Goal: Task Accomplishment & Management: Use online tool/utility

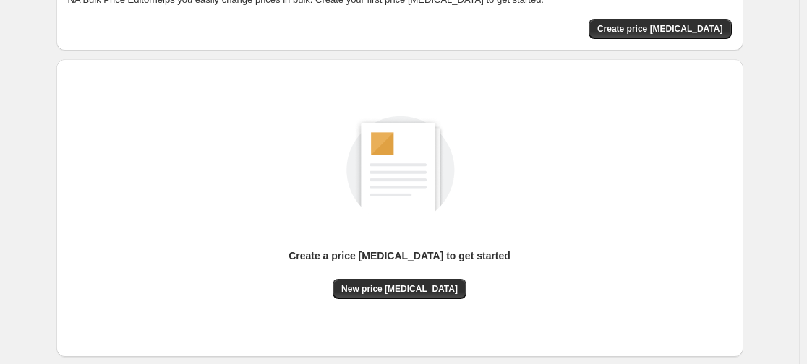
scroll to position [101, 0]
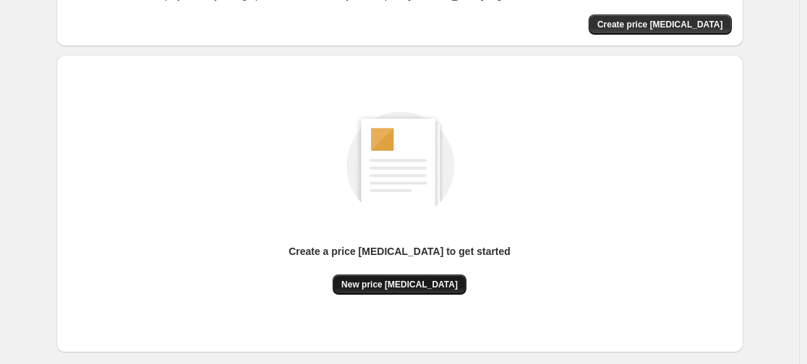
click at [415, 276] on button "New price [MEDICAL_DATA]" at bounding box center [399, 285] width 134 height 20
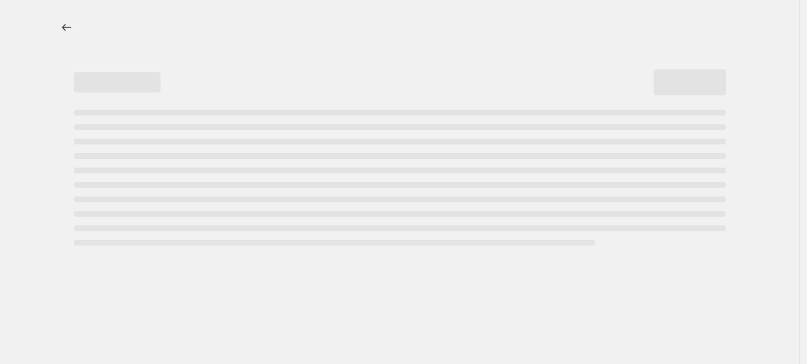
select select "percentage"
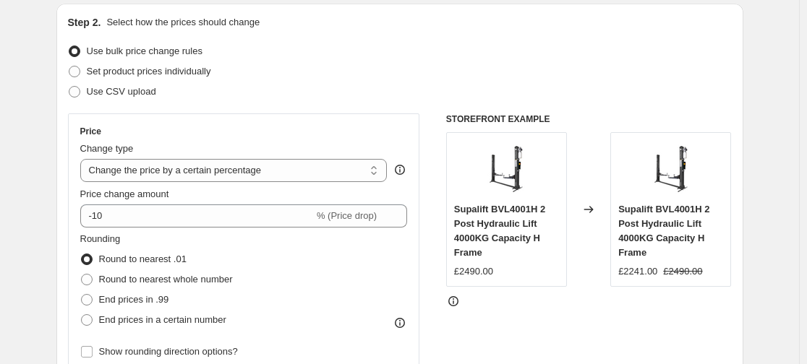
scroll to position [183, 0]
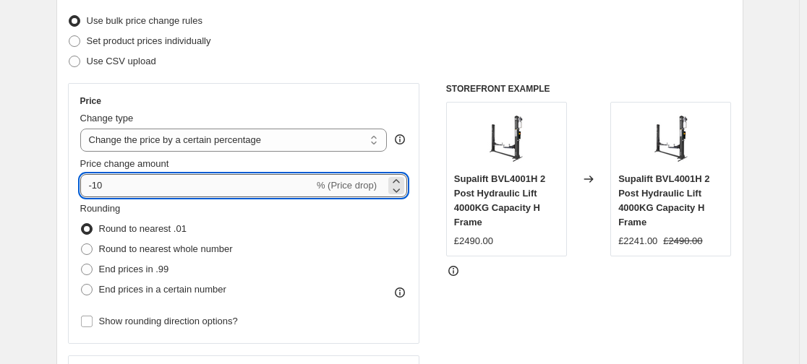
drag, startPoint x: 121, startPoint y: 190, endPoint x: 98, endPoint y: 189, distance: 23.2
click at [98, 189] on input "-10" at bounding box center [196, 185] width 233 height 23
type input "-50"
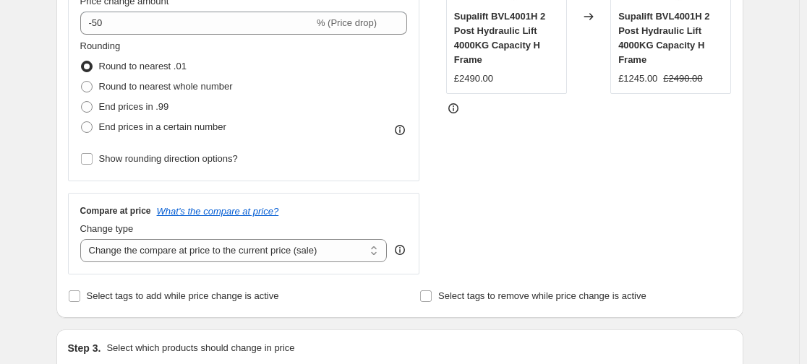
scroll to position [366, 0]
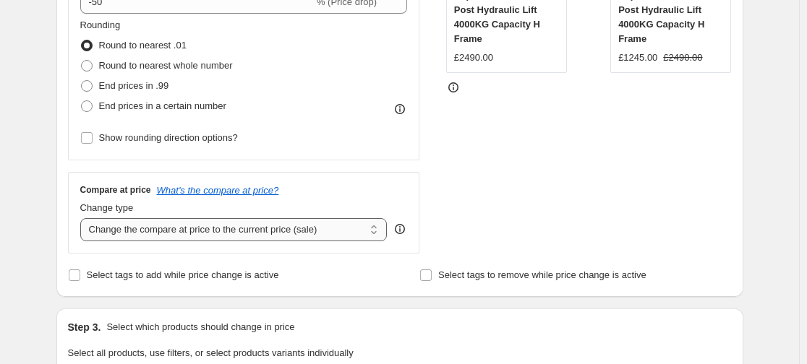
click at [118, 232] on select "Change the compare at price to the current price (sale) Change the compare at p…" at bounding box center [233, 229] width 307 height 23
select select "percentage"
click at [83, 218] on select "Change the compare at price to the current price (sale) Change the compare at p…" at bounding box center [233, 229] width 307 height 23
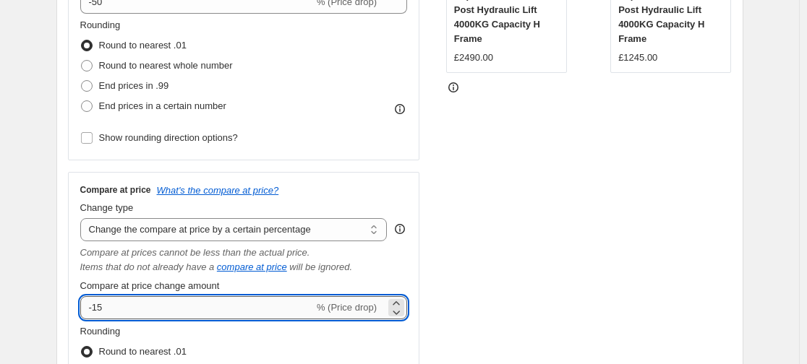
drag, startPoint x: 108, startPoint y: 309, endPoint x: 97, endPoint y: 308, distance: 10.9
click at [97, 308] on input "-15" at bounding box center [196, 307] width 233 height 23
type input "-20"
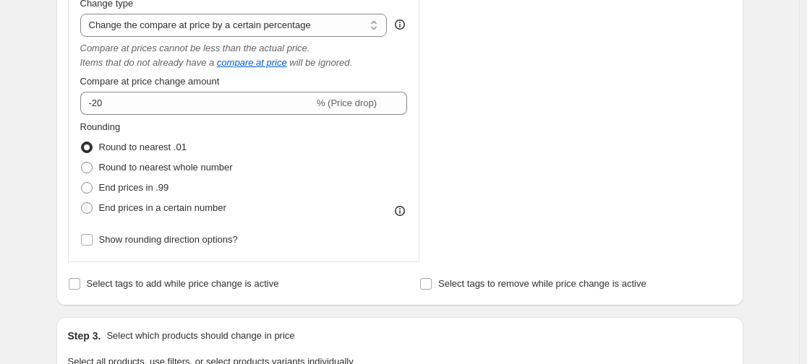
scroll to position [291, 0]
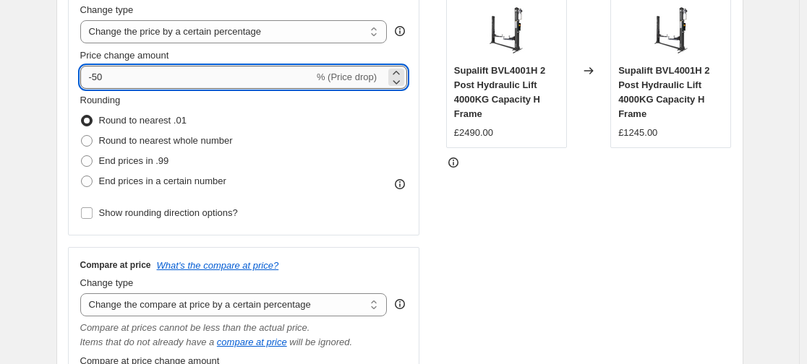
click at [101, 71] on input "-50" at bounding box center [196, 77] width 233 height 23
type input "-55"
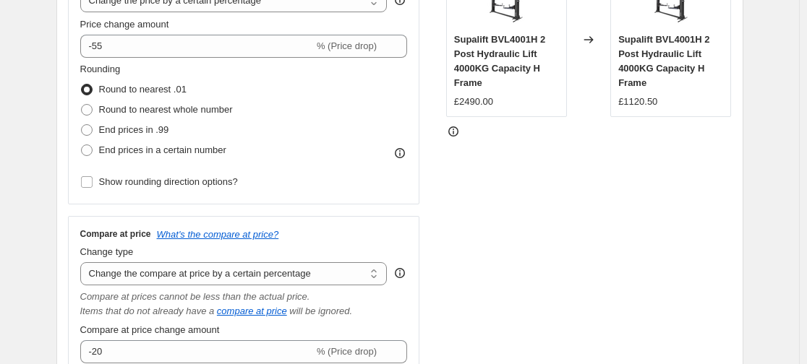
scroll to position [320, 0]
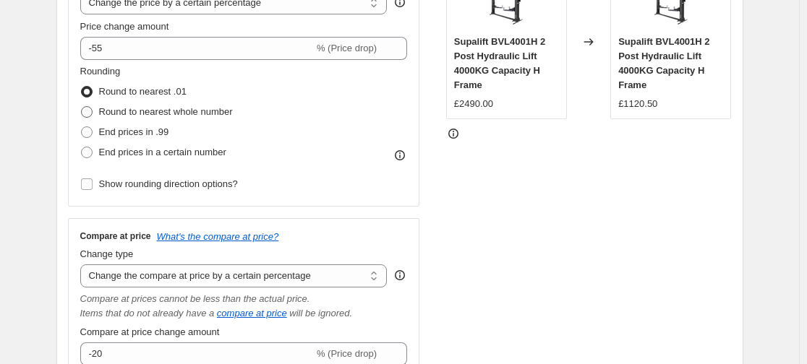
click at [101, 110] on label "Round to nearest whole number" at bounding box center [156, 112] width 153 height 20
click at [82, 107] on input "Round to nearest whole number" at bounding box center [81, 106] width 1 height 1
radio input "true"
click at [205, 155] on span "End prices in a certain number" at bounding box center [162, 152] width 127 height 11
click at [82, 147] on input "End prices in a certain number" at bounding box center [81, 147] width 1 height 1
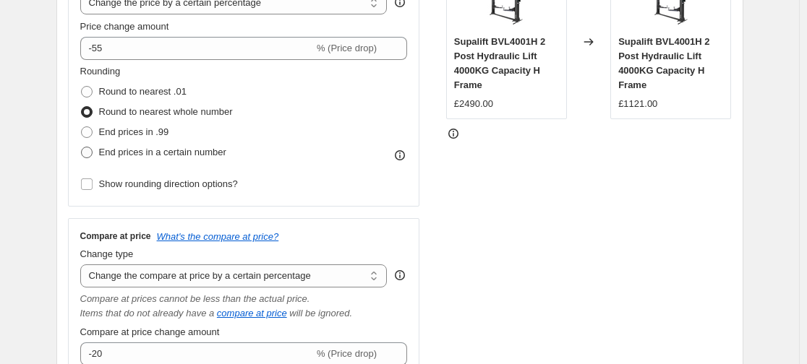
radio input "true"
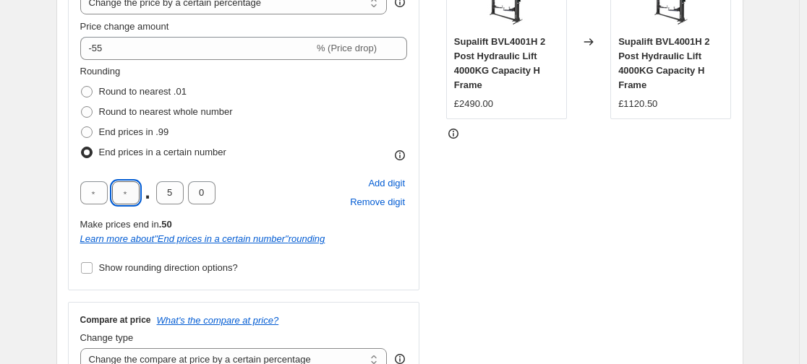
click at [129, 188] on input "text" at bounding box center [125, 192] width 27 height 23
click at [127, 188] on input "text" at bounding box center [125, 192] width 27 height 23
type input "0"
click at [473, 236] on div "STOREFRONT EXAMPLE Supalift BVL4001H 2 Post Hydraulic Lift 4000KG Capacity H Fr…" at bounding box center [589, 271] width 286 height 651
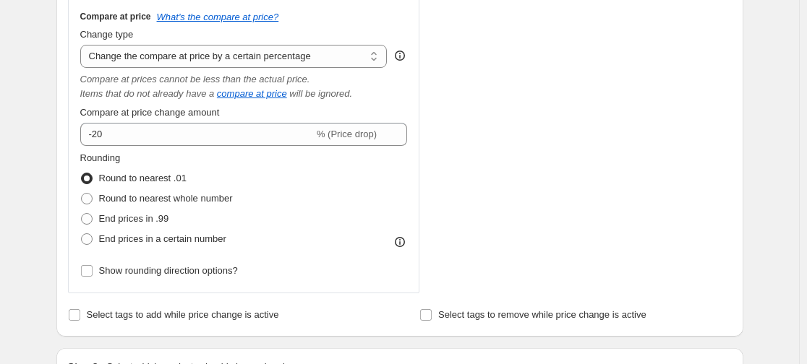
scroll to position [648, 0]
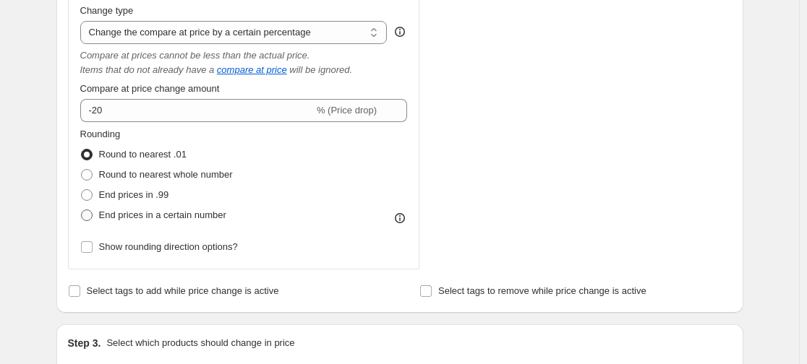
click at [215, 219] on span "End prices in a certain number" at bounding box center [162, 215] width 127 height 11
click at [82, 210] on input "End prices in a certain number" at bounding box center [81, 210] width 1 height 1
radio input "true"
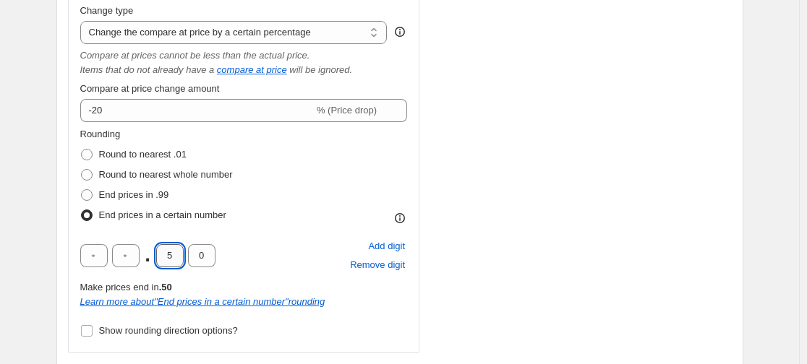
click at [176, 257] on input "5" at bounding box center [169, 255] width 27 height 23
click at [123, 258] on input "text" at bounding box center [125, 255] width 27 height 23
type input "0"
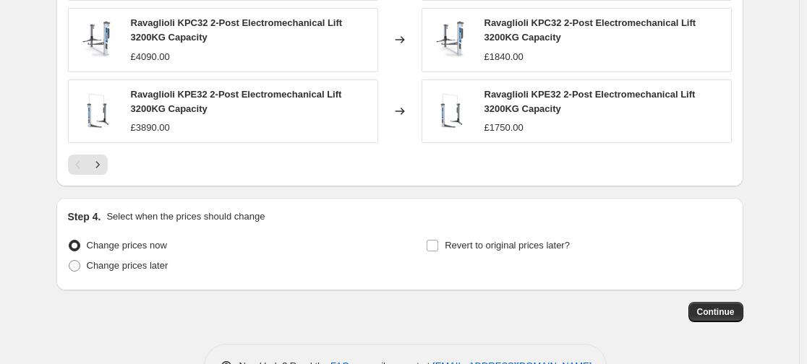
scroll to position [1485, 0]
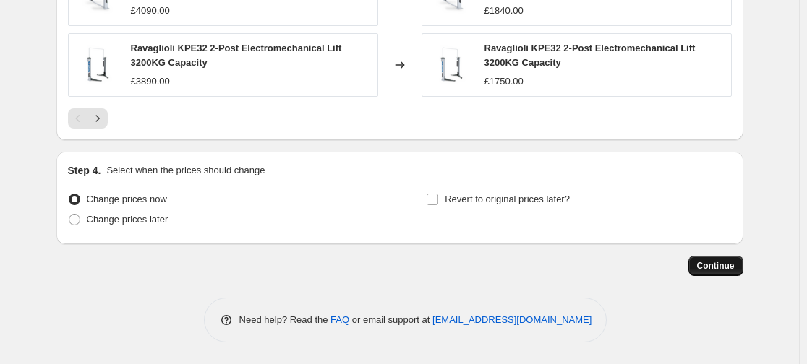
click at [717, 260] on button "Continue" at bounding box center [715, 266] width 55 height 20
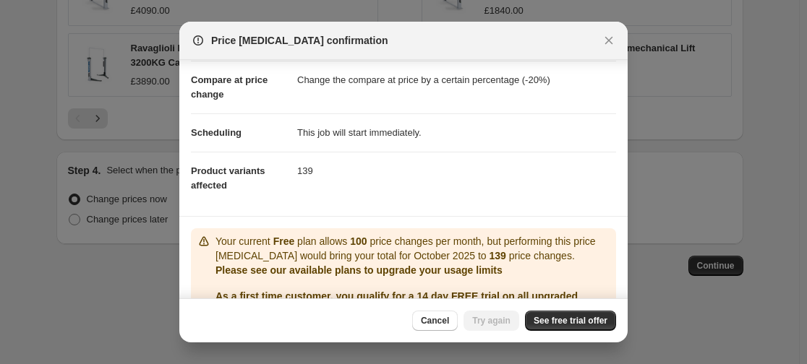
scroll to position [140, 0]
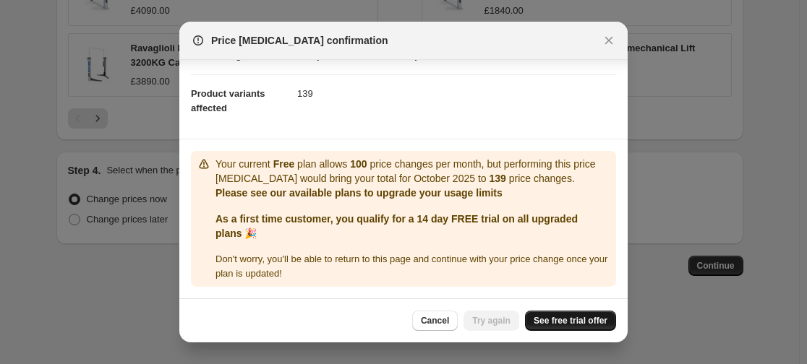
click at [556, 317] on span "See free trial offer" at bounding box center [570, 321] width 74 height 12
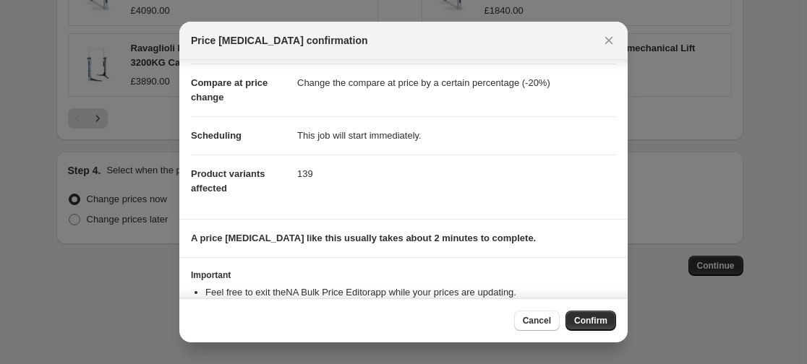
scroll to position [111, 0]
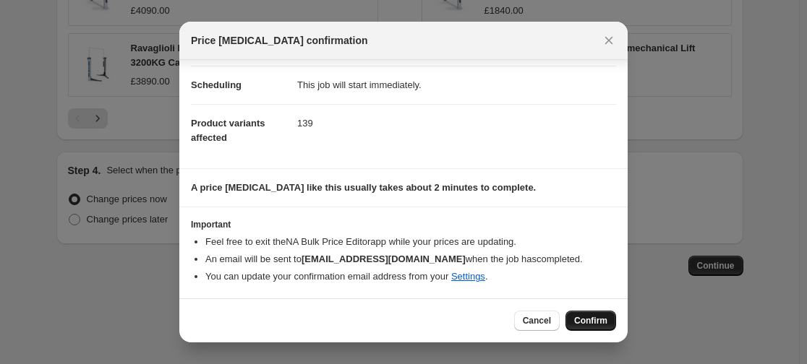
click at [588, 322] on span "Confirm" at bounding box center [590, 321] width 33 height 12
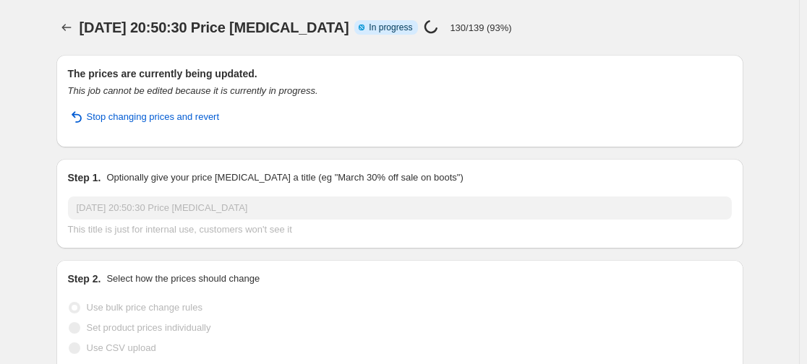
select select "percentage"
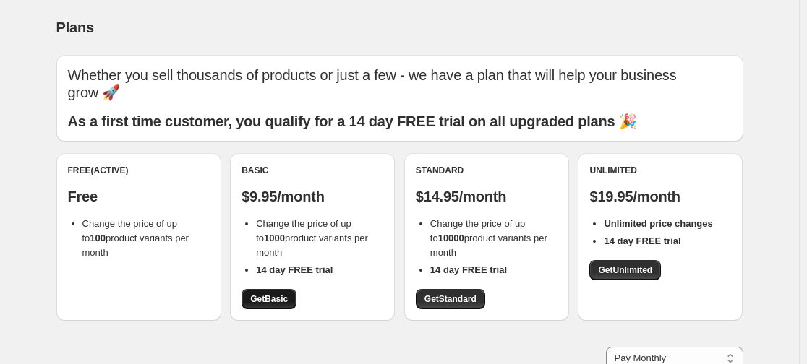
click at [275, 298] on span "Get Basic" at bounding box center [269, 299] width 38 height 12
